Goal: Task Accomplishment & Management: Manage account settings

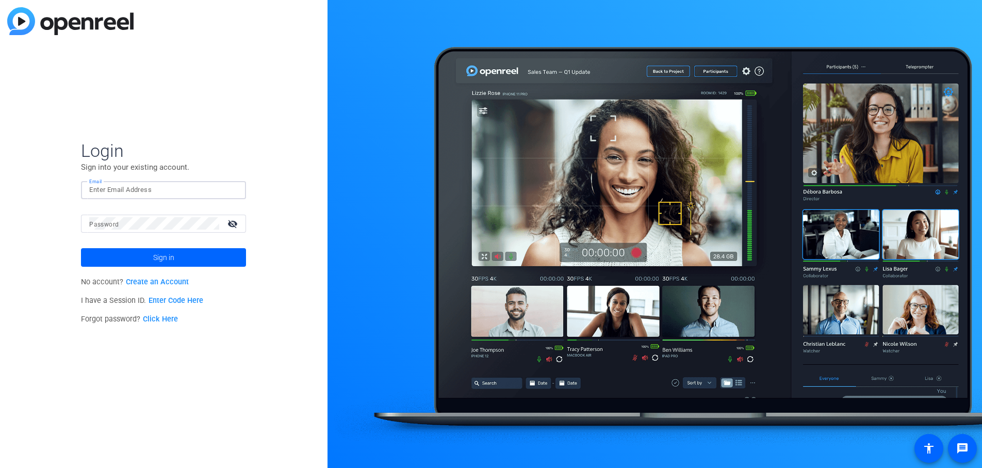
click at [144, 192] on input "Email" at bounding box center [163, 190] width 149 height 12
type input "[EMAIL_ADDRESS][DOMAIN_NAME]"
click at [81, 248] on button "Sign in" at bounding box center [163, 257] width 165 height 19
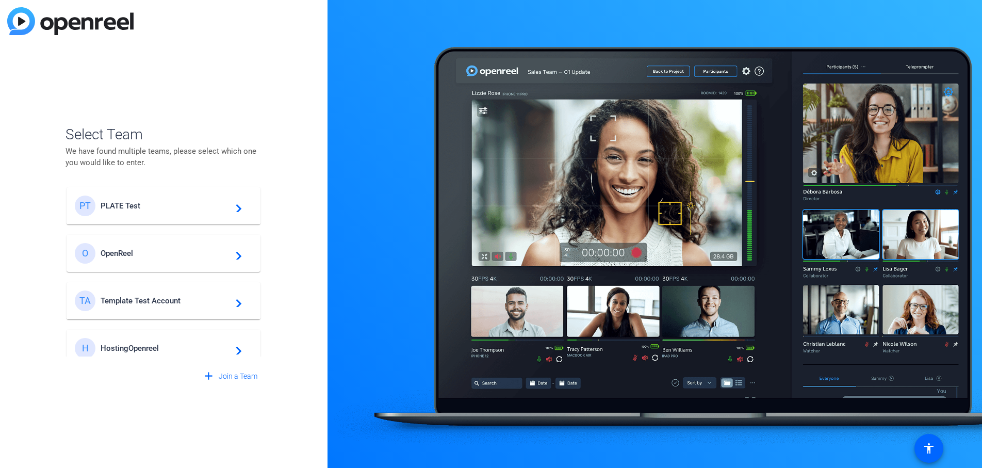
click at [136, 205] on span "PLATE Test" at bounding box center [165, 205] width 129 height 9
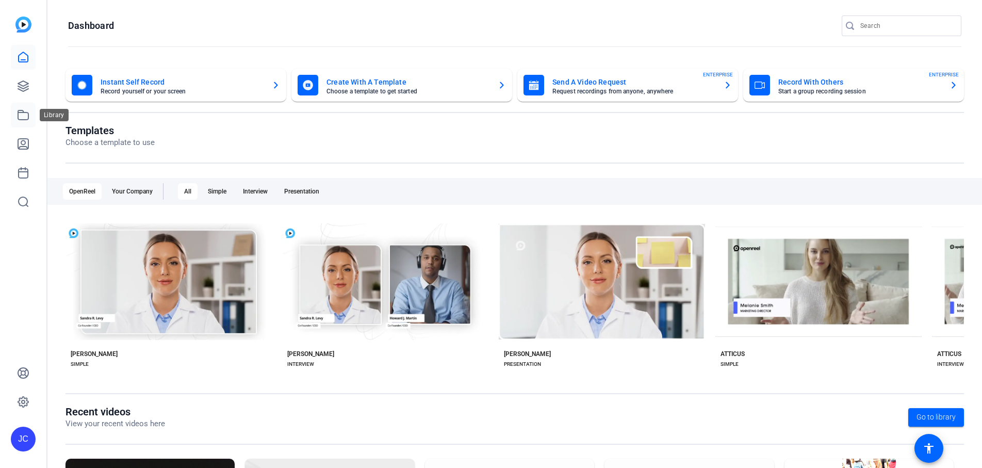
click at [28, 116] on icon at bounding box center [23, 115] width 12 height 12
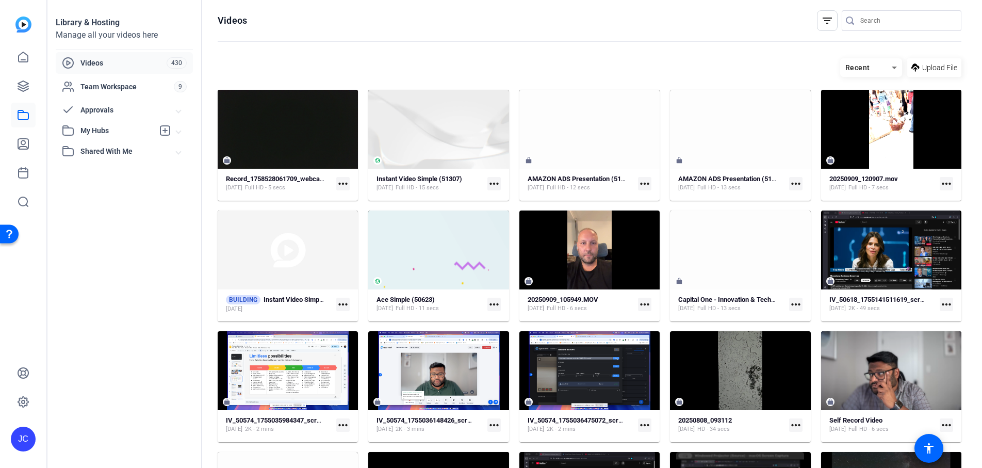
click at [26, 450] on div "JC" at bounding box center [23, 439] width 25 height 25
click at [140, 316] on div at bounding box center [491, 234] width 982 height 468
click at [110, 133] on span "My Hubs" at bounding box center [116, 130] width 73 height 11
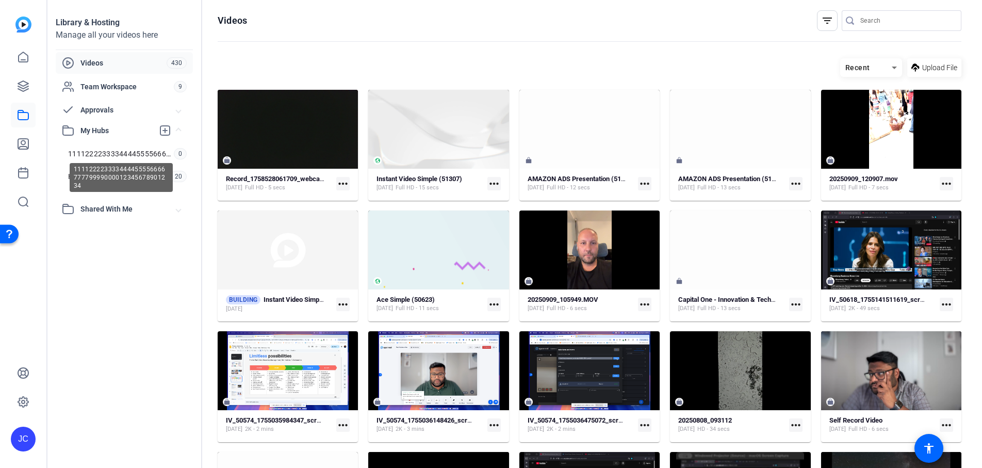
click at [109, 175] on div "11112222333344445555666677779999000012345678901234" at bounding box center [121, 177] width 103 height 29
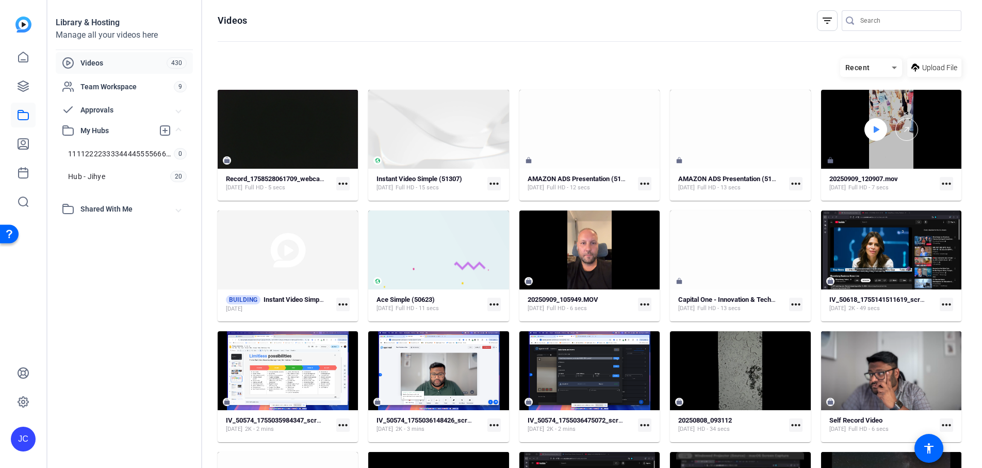
click at [874, 127] on icon at bounding box center [877, 129] width 6 height 7
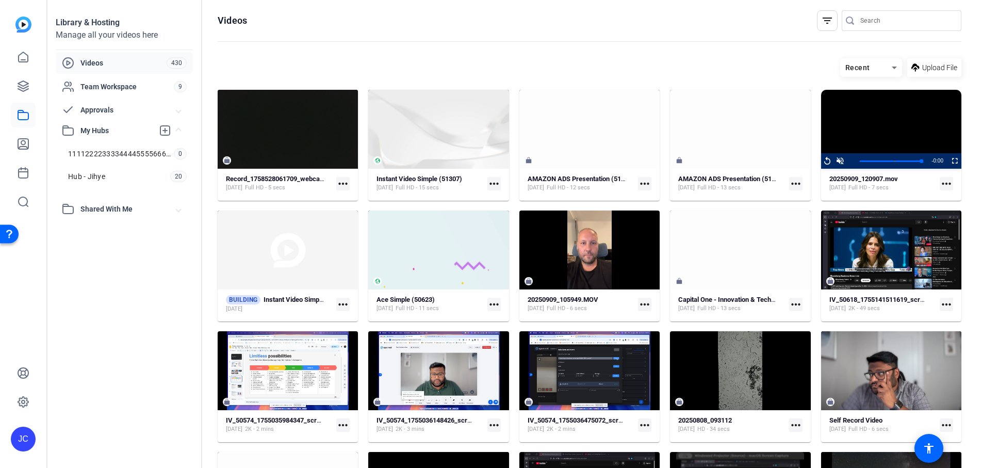
click at [175, 284] on div "Library & Hosting Manage all your videos here Videos 430 Team Workspace 9 Appro…" at bounding box center [124, 234] width 155 height 468
click at [154, 179] on link "Hub - Jihye 20" at bounding box center [127, 176] width 131 height 21
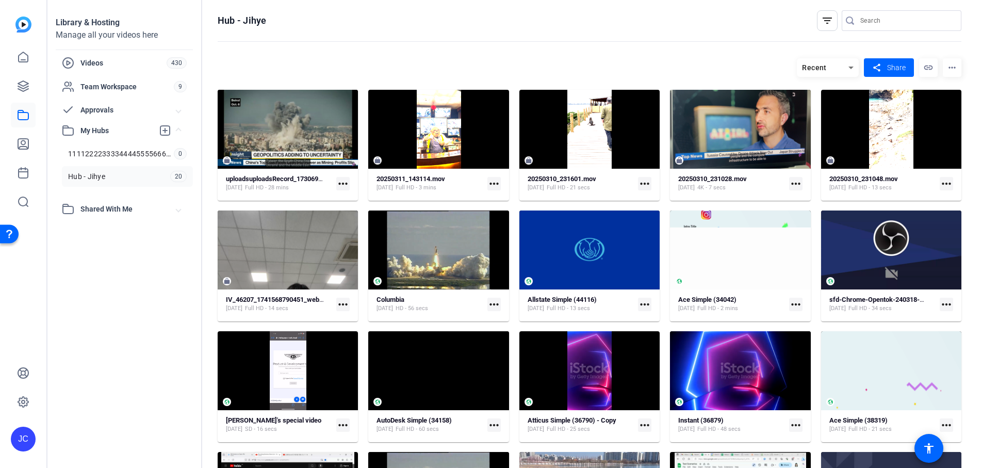
click at [536, 68] on div "Recent share Share link more_horiz" at bounding box center [590, 67] width 744 height 19
click at [445, 181] on strong "20250311_143114.mov" at bounding box center [411, 179] width 69 height 8
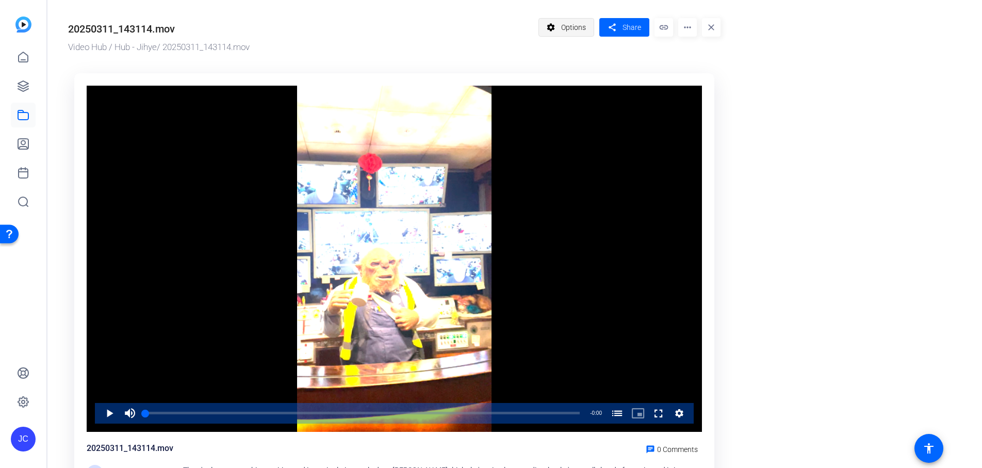
click at [547, 37] on mat-icon "settings" at bounding box center [551, 28] width 13 height 20
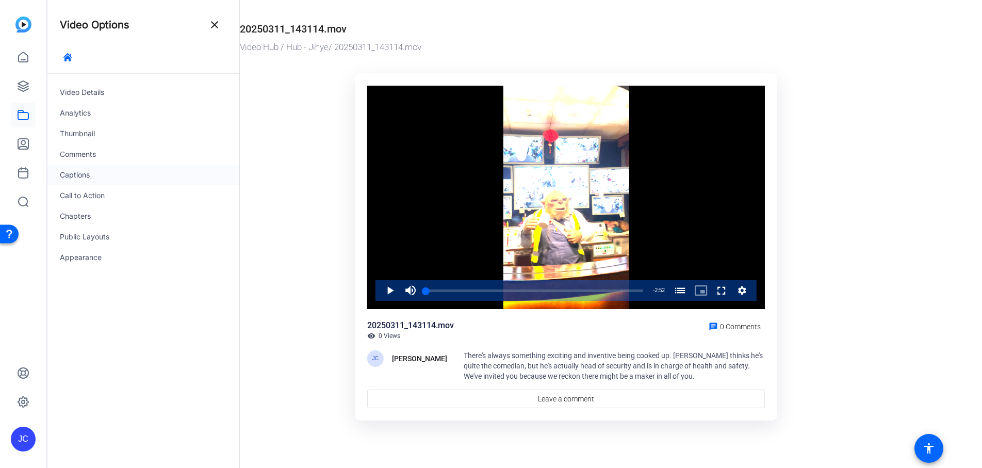
click at [90, 172] on div "Captions" at bounding box center [143, 175] width 192 height 21
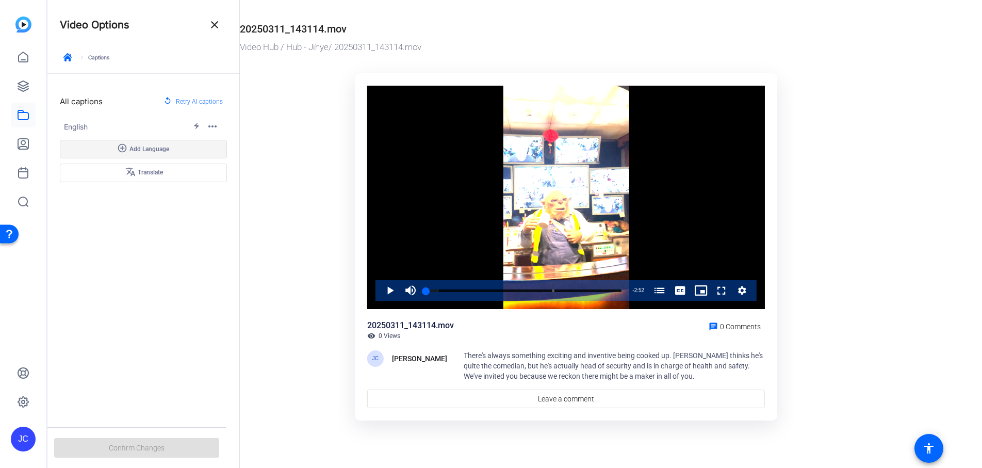
click at [129, 149] on span "Add Language" at bounding box center [149, 149] width 40 height 8
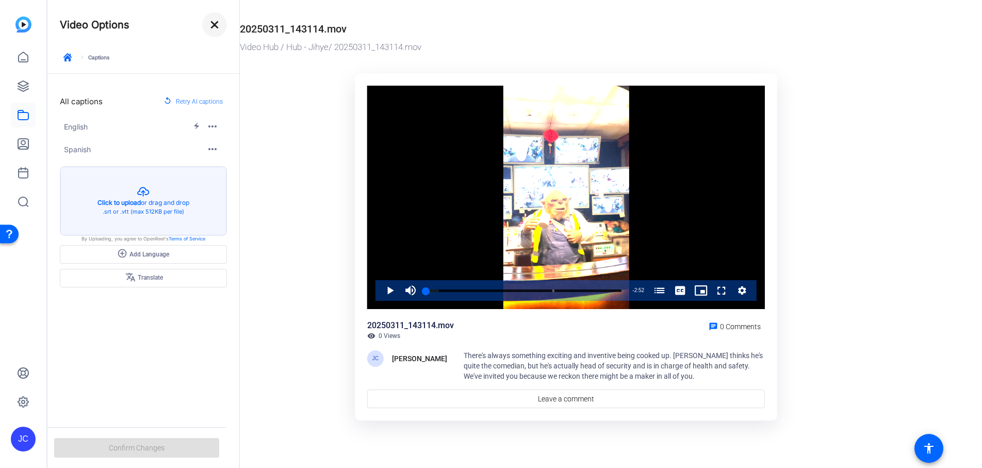
click at [209, 20] on mat-icon "close" at bounding box center [214, 25] width 12 height 12
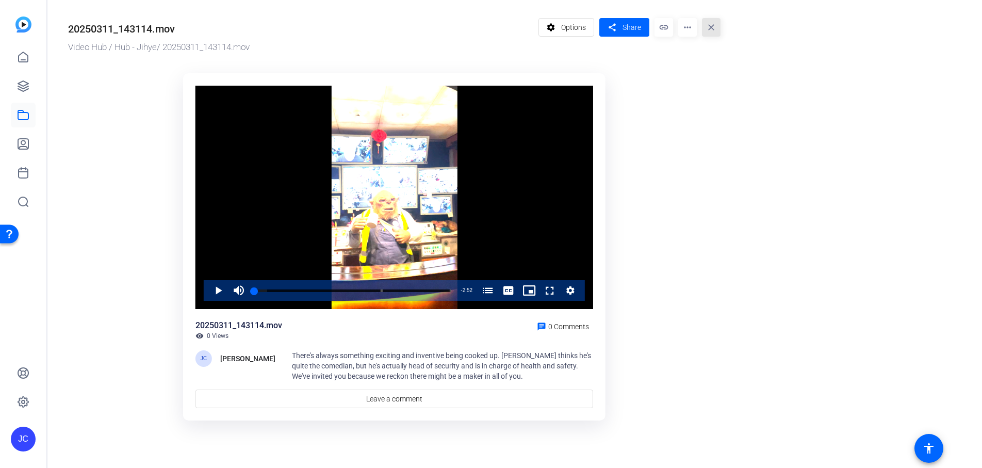
click at [710, 24] on mat-icon "close" at bounding box center [711, 27] width 19 height 19
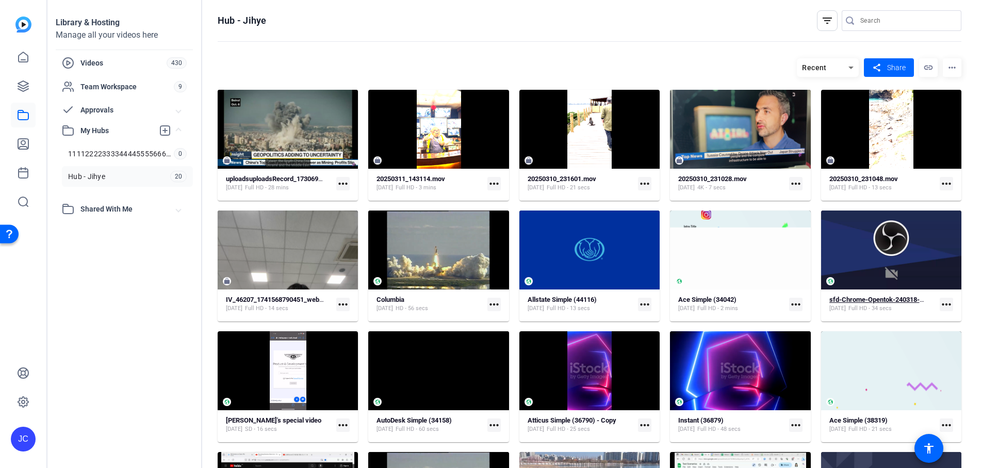
click at [863, 302] on div "sfd-Chrome-Opentok-240318-Project-240315-2024-03-18-20-45-24-286-0" at bounding box center [878, 300] width 99 height 8
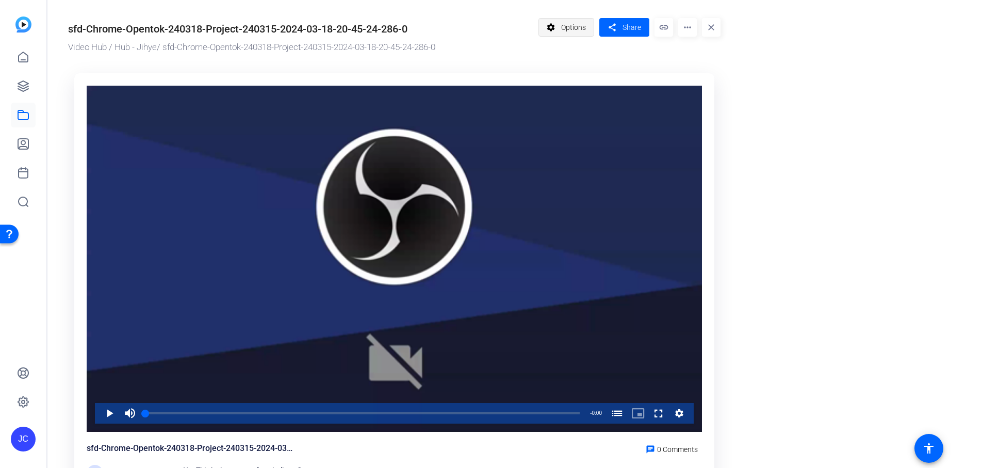
click at [551, 35] on mat-icon "settings" at bounding box center [551, 28] width 13 height 20
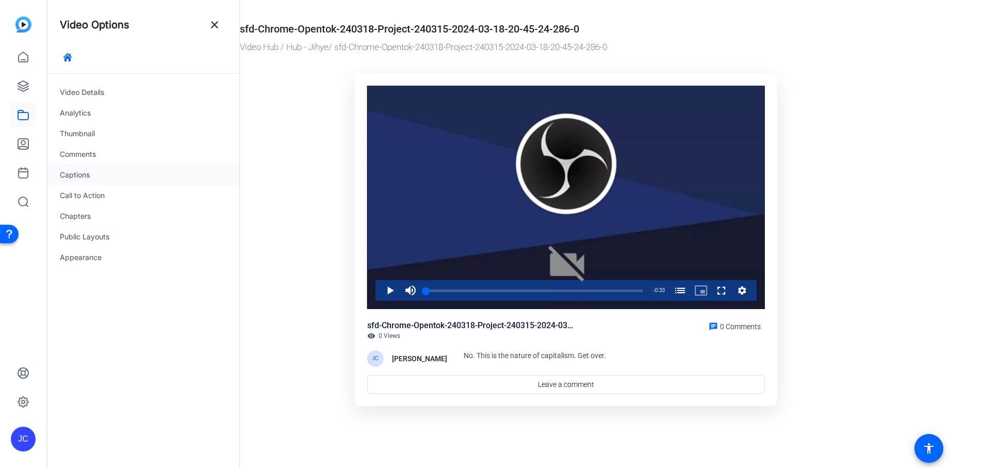
click at [91, 170] on div "Captions" at bounding box center [143, 175] width 192 height 21
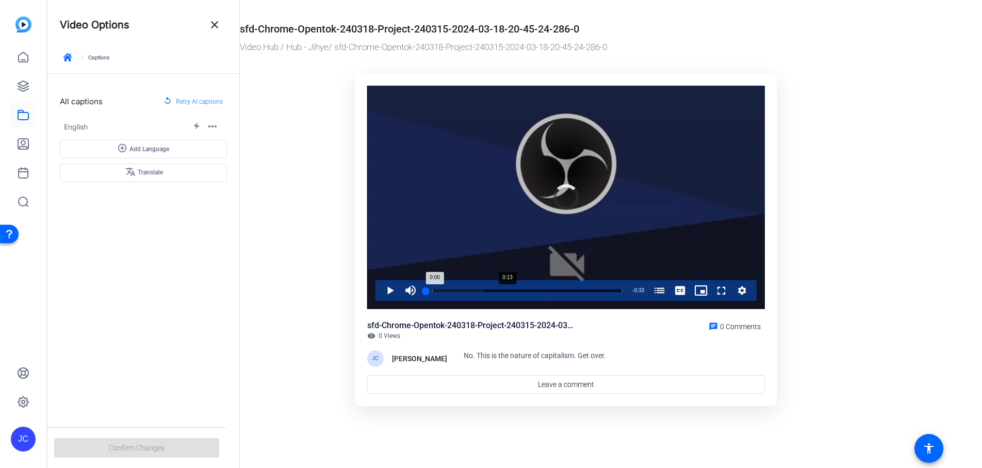
click at [507, 299] on div "Progress Bar" at bounding box center [524, 298] width 197 height 8
click at [519, 292] on div "Loaded : 0.00% 0:15 0:13 Oh, well. (00:01)" at bounding box center [524, 290] width 207 height 21
click at [560, 292] on div "Loaded : 0.00% 0:21 0:16 Oh, well. (00:01)" at bounding box center [524, 290] width 207 height 21
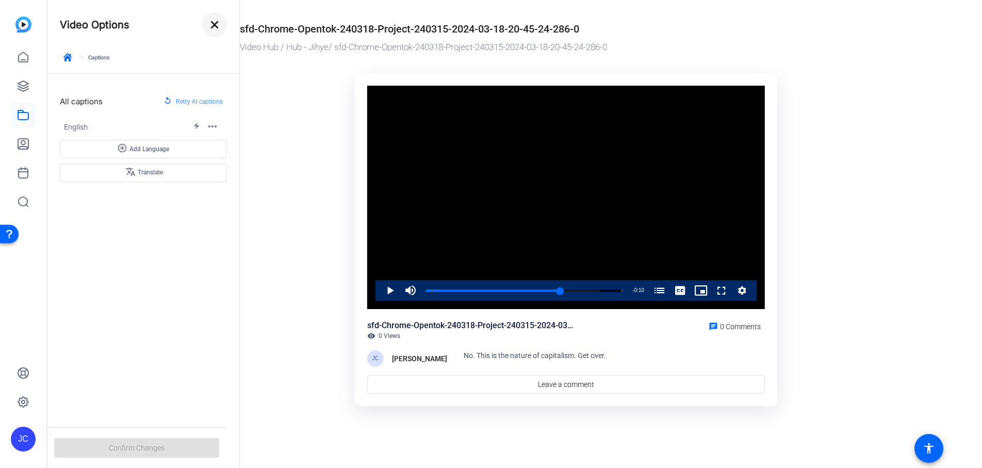
click at [218, 22] on mat-icon "close" at bounding box center [214, 25] width 12 height 12
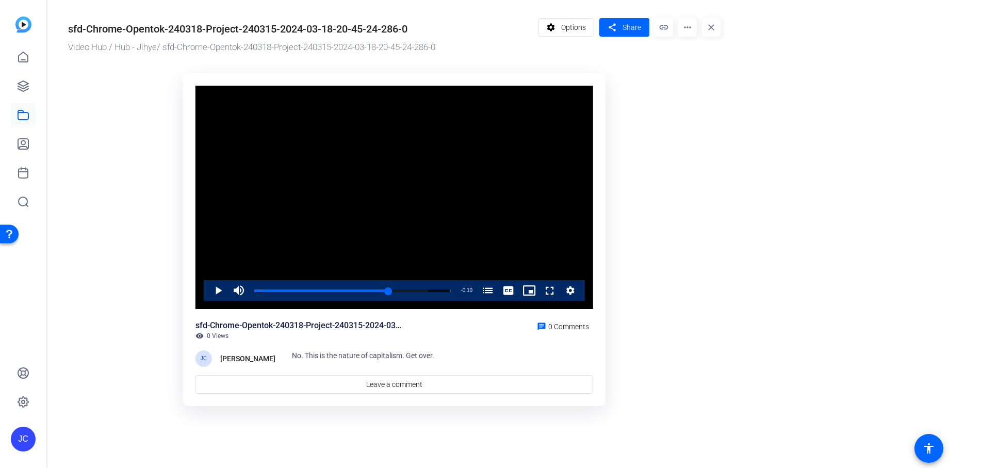
click at [710, 26] on mat-icon "close" at bounding box center [711, 27] width 19 height 19
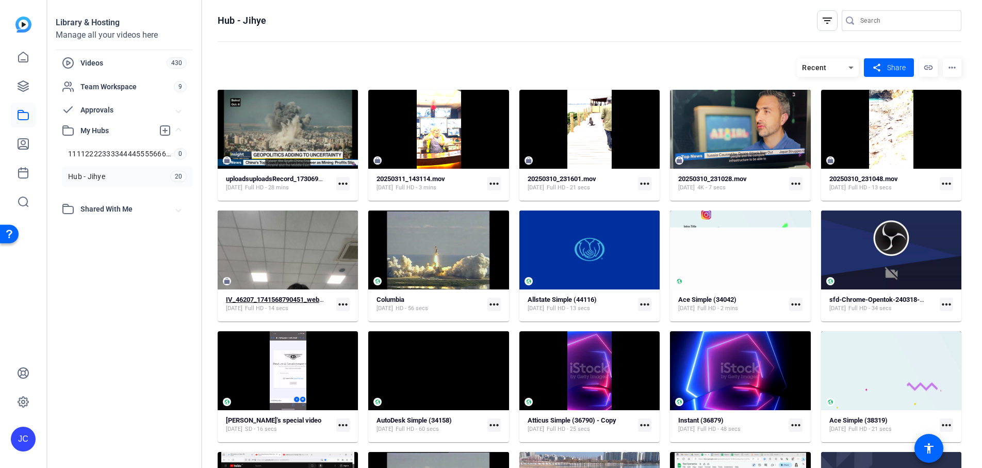
click at [262, 306] on span "Full HD - 14 secs" at bounding box center [266, 308] width 43 height 8
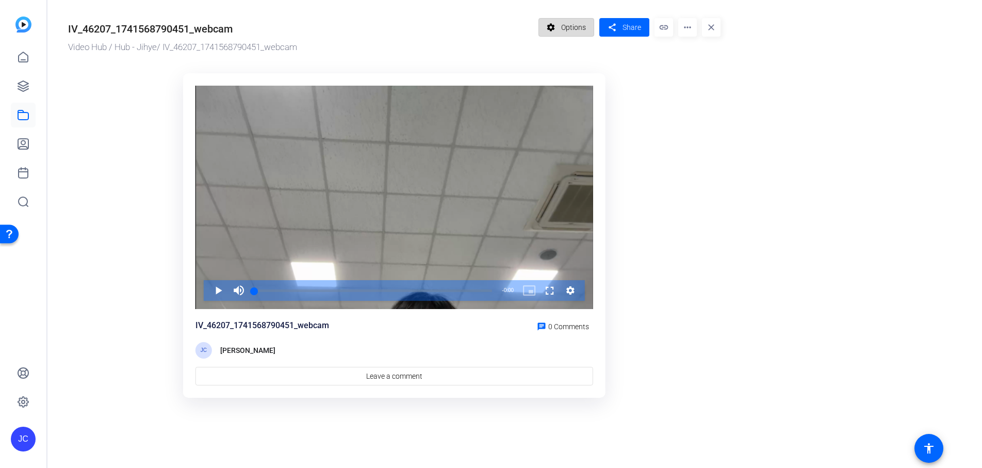
click at [559, 29] on span at bounding box center [566, 27] width 55 height 25
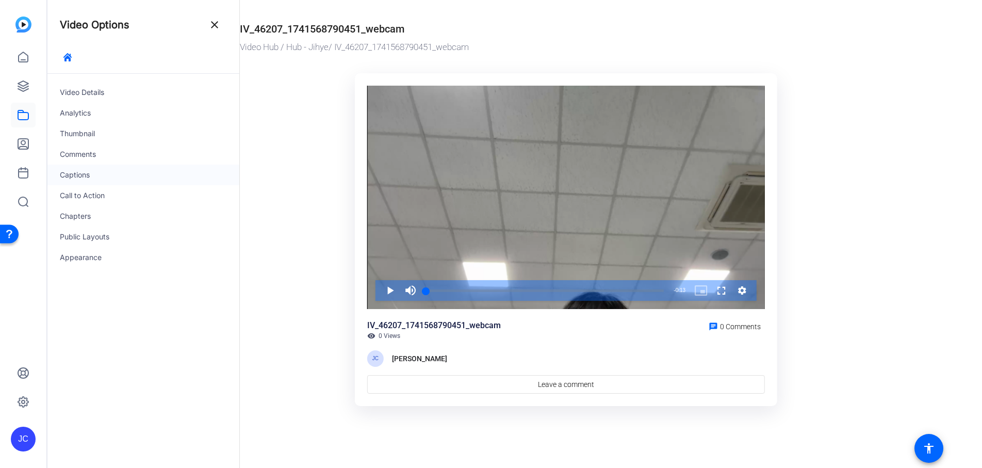
click at [71, 170] on div "Captions" at bounding box center [143, 175] width 192 height 21
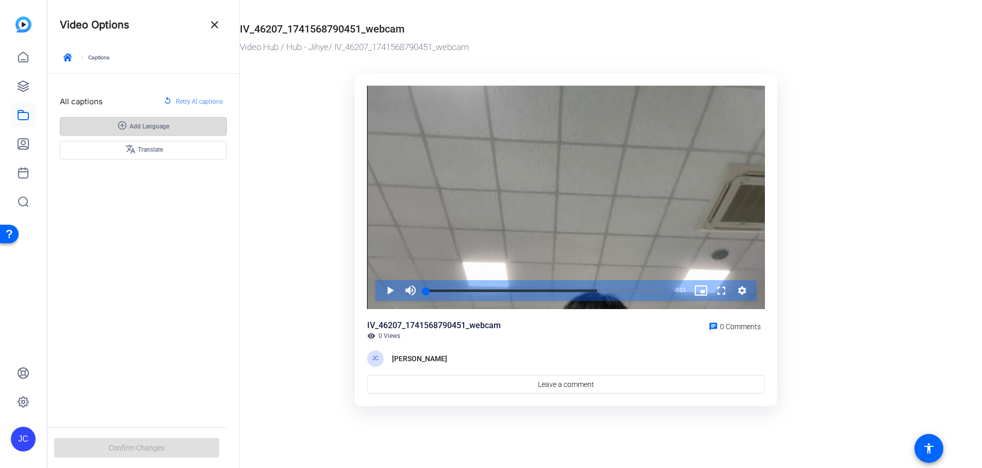
click at [157, 125] on span "Add Language" at bounding box center [149, 126] width 40 height 8
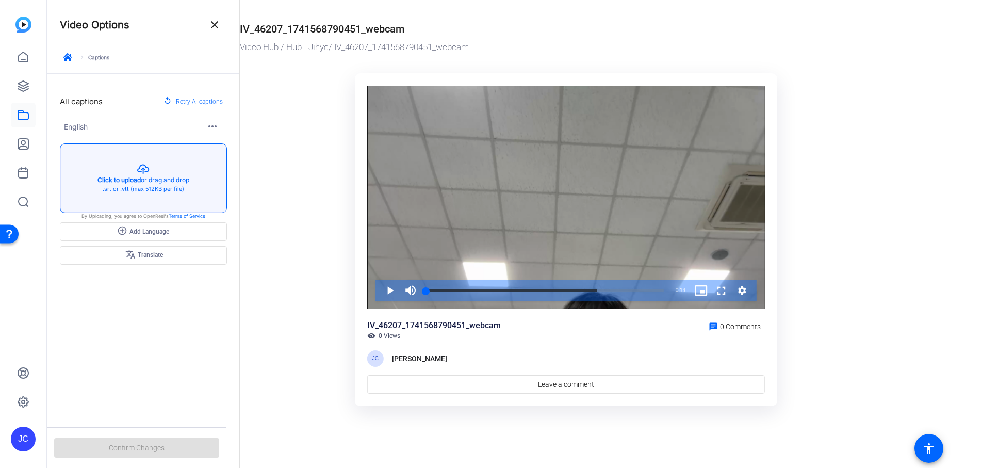
click at [142, 189] on button "button" at bounding box center [143, 178] width 166 height 69
click at [268, 207] on ktd-grid "Video Player is loading. Play Video Play Mute Current Time 0:00 / Duration 0:13…" at bounding box center [566, 240] width 653 height 346
